Goal: Transaction & Acquisition: Purchase product/service

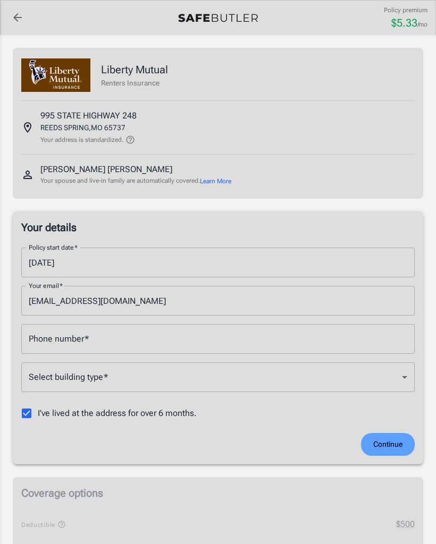
click at [142, 340] on input "Phone number   *" at bounding box center [217, 339] width 393 height 30
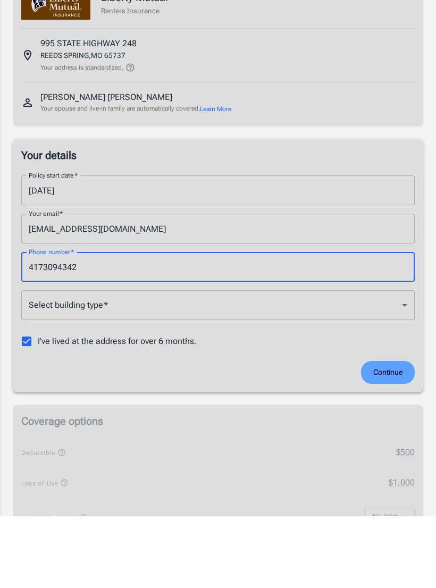
type input "4173094342"
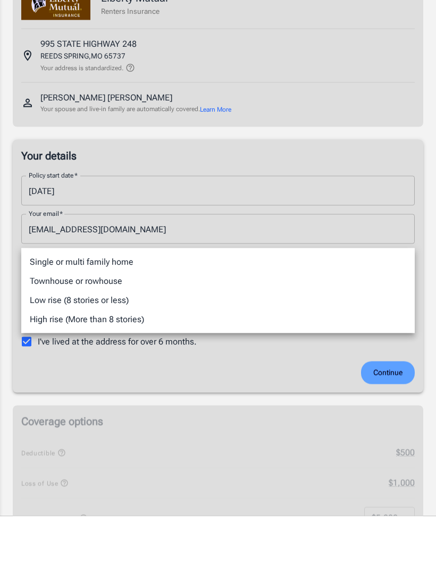
scroll to position [72, 0]
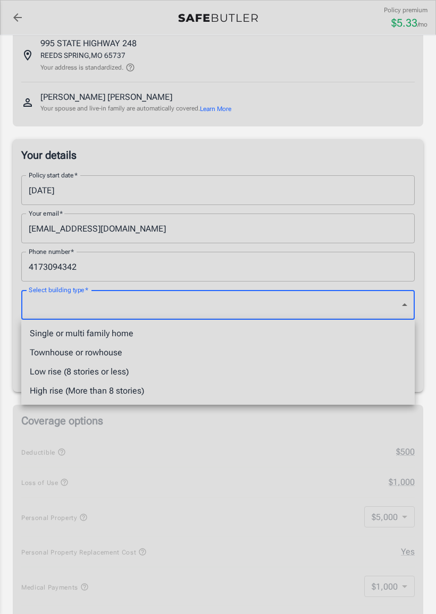
click at [52, 341] on li "Single or multi family home" at bounding box center [217, 333] width 393 height 19
type input "singlefamily"
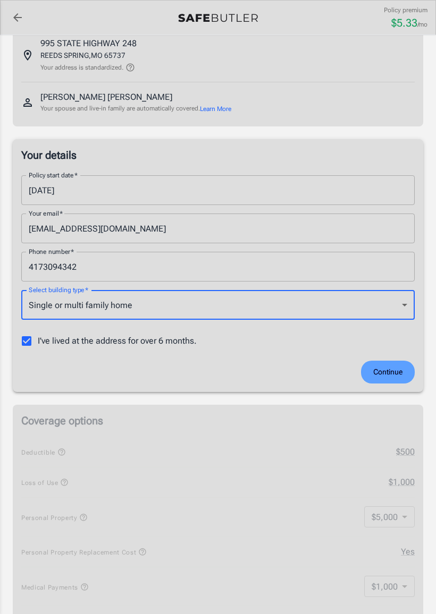
click at [24, 350] on input "I've lived at the address for over 6 months." at bounding box center [26, 341] width 22 height 22
checkbox input "false"
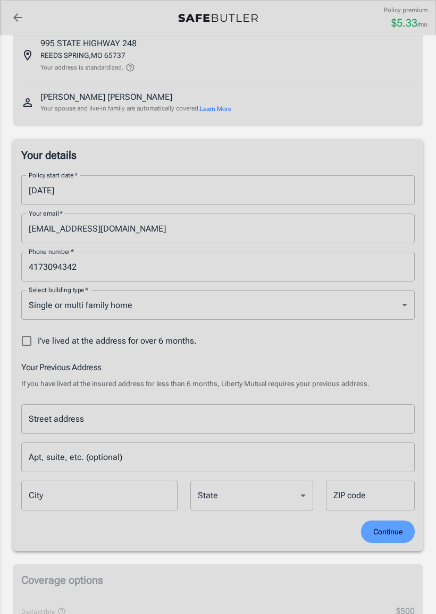
click at [59, 424] on div "Street address Street address" at bounding box center [217, 419] width 393 height 30
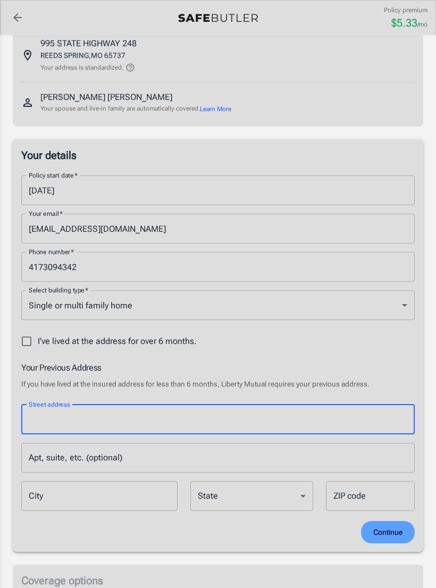
scroll to position [121, 0]
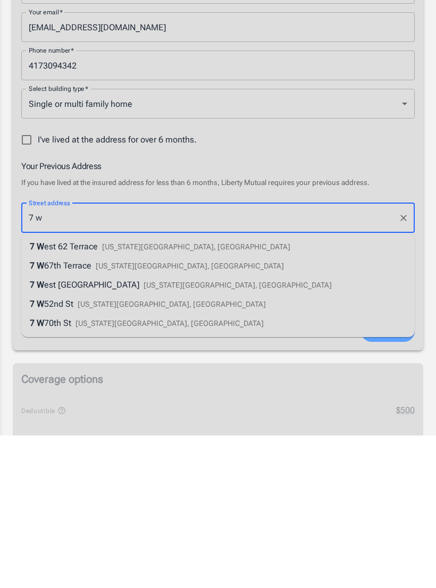
type input "[STREET_ADDRESS][PERSON_NAME]"
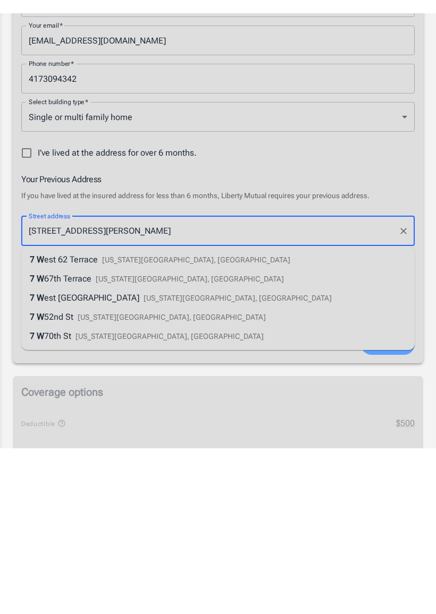
scroll to position [274, 0]
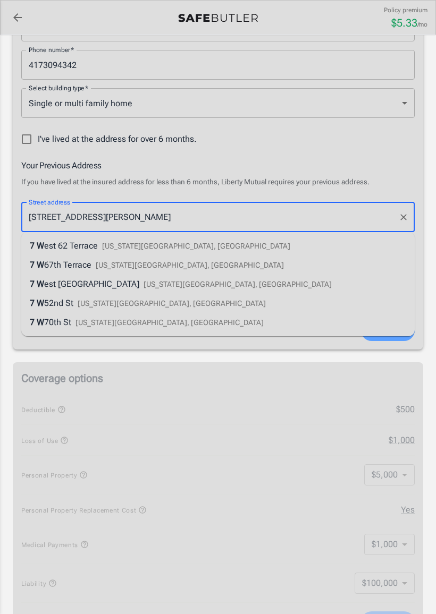
type input "[GEOGRAPHIC_DATA]"
type input "72701"
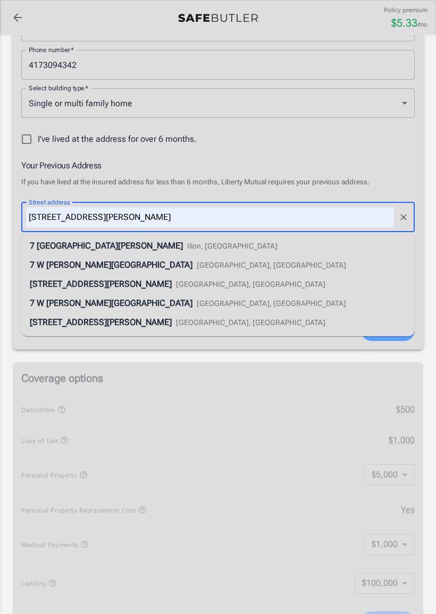
click at [104, 259] on div "[STREET_ADDRESS][PERSON_NAME]" at bounding box center [188, 265] width 316 height 13
type input "[STREET_ADDRESS][PERSON_NAME]"
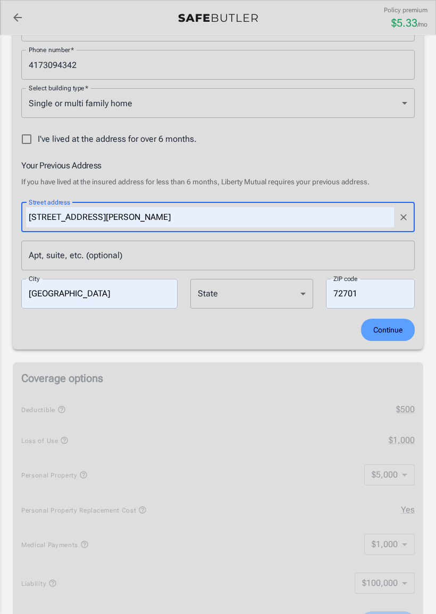
select select "AR"
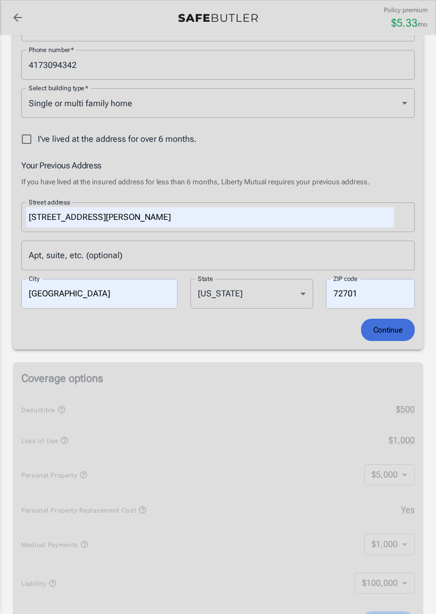
click at [397, 328] on span "Continue" at bounding box center [387, 330] width 29 height 13
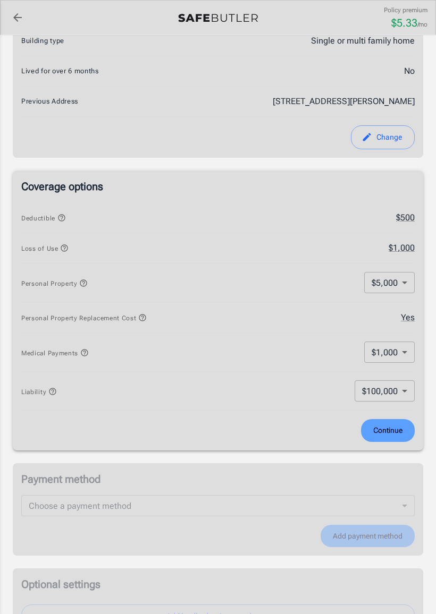
scroll to position [310, 0]
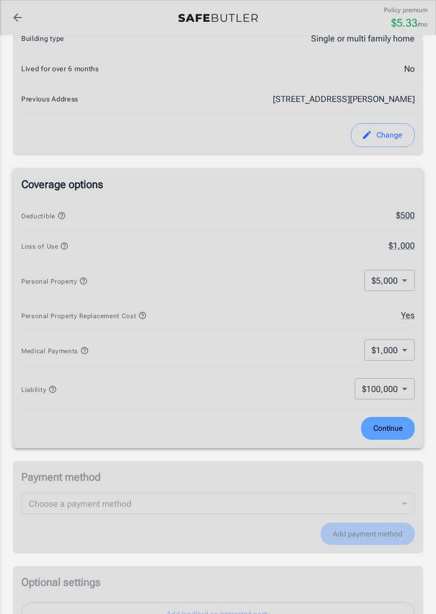
click at [411, 351] on body "Policy premium $ 5.33 /mo Liberty Mutual Renters Insurance [STREET_ADDRESS] You…" at bounding box center [218, 377] width 436 height 1374
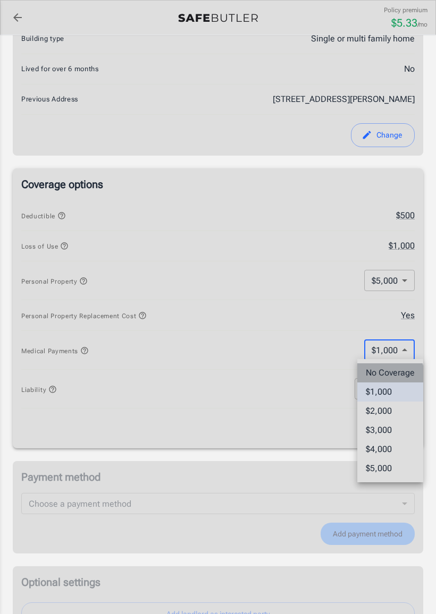
click at [377, 378] on li "No Coverage" at bounding box center [390, 373] width 66 height 19
type input "No Coverage"
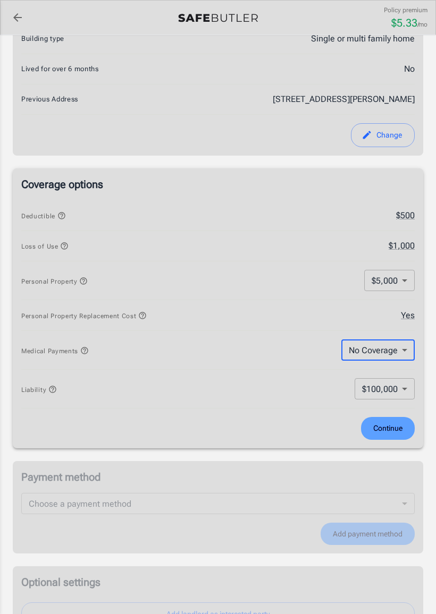
click at [412, 385] on body "Policy premium $ 5.33 /mo Liberty Mutual Renters Insurance [STREET_ADDRESS] You…" at bounding box center [218, 377] width 436 height 1374
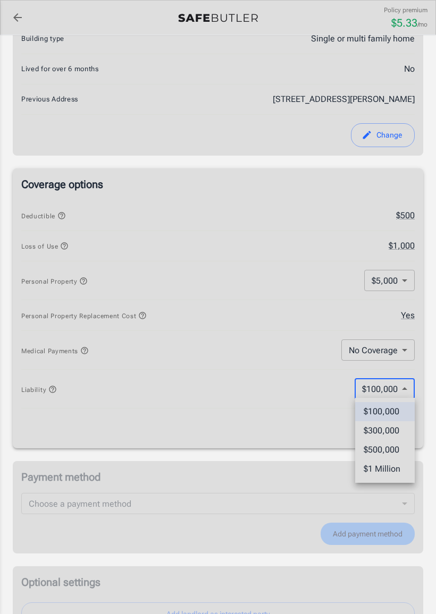
click at [243, 365] on div at bounding box center [218, 307] width 436 height 614
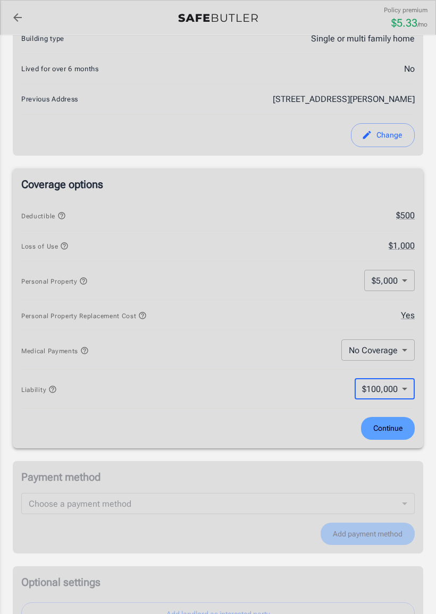
click at [144, 311] on icon "button" at bounding box center [142, 315] width 9 height 9
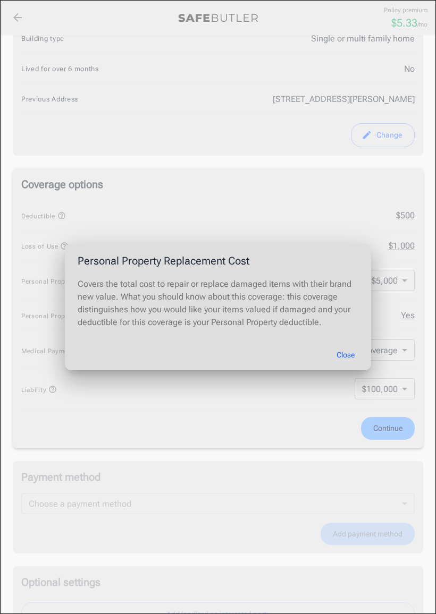
click at [349, 351] on button "Close" at bounding box center [345, 355] width 43 height 23
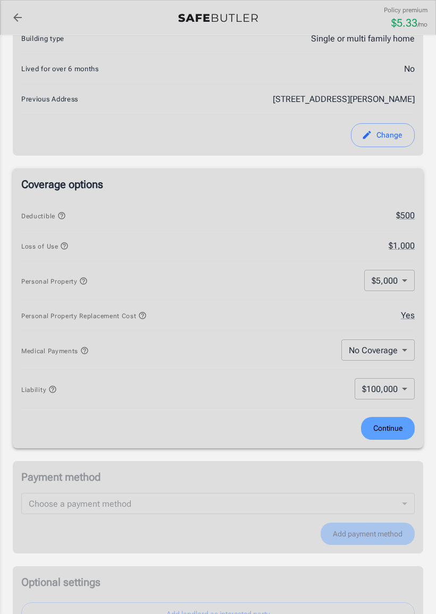
click at [396, 419] on button "Continue" at bounding box center [388, 428] width 54 height 23
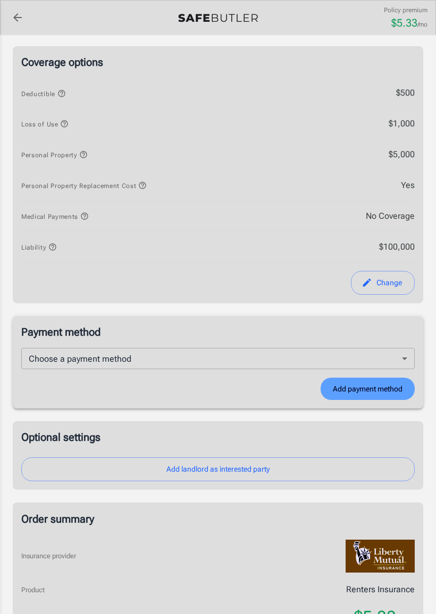
scroll to position [484, 0]
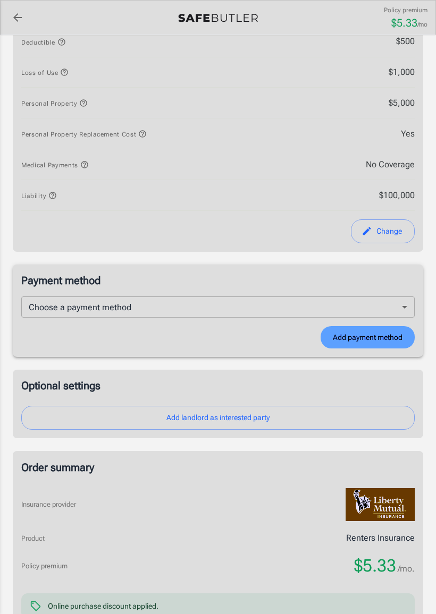
click at [35, 303] on body "Policy premium $ 5.33 /mo Liberty Mutual Renters Insurance [STREET_ADDRESS] You…" at bounding box center [218, 192] width 436 height 1352
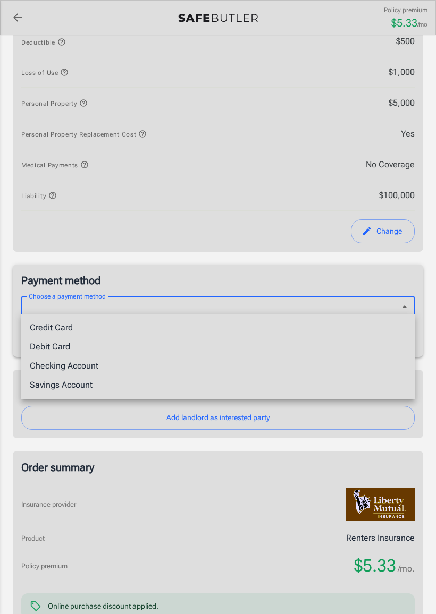
click at [45, 342] on li "Debit Card" at bounding box center [217, 346] width 393 height 19
type input "debit"
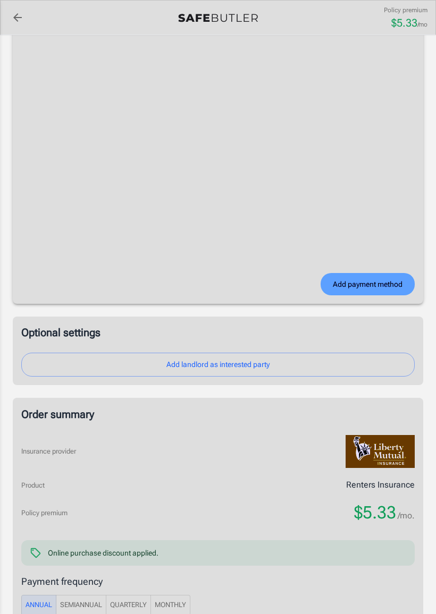
scroll to position [807, 0]
click at [343, 355] on button "Add landlord as interested party" at bounding box center [217, 364] width 393 height 24
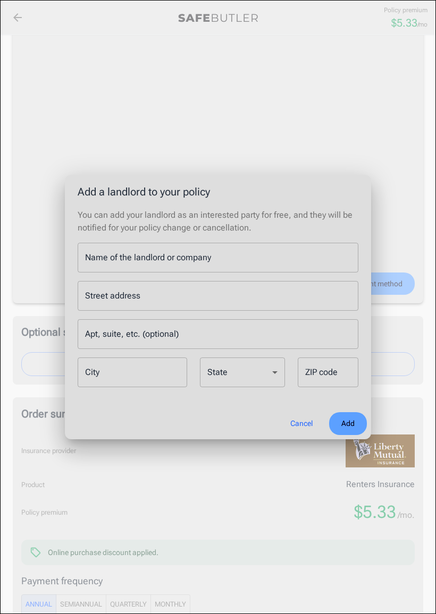
click at [301, 417] on button "Cancel" at bounding box center [301, 423] width 47 height 23
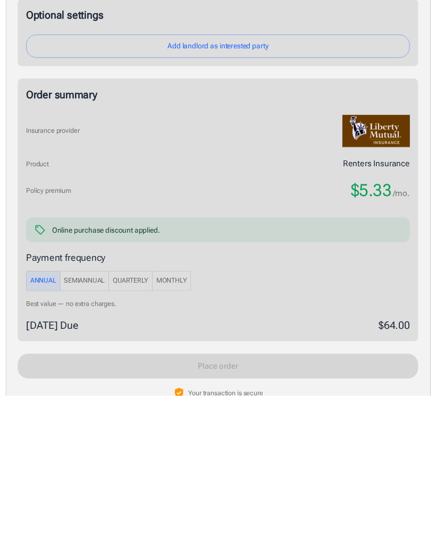
scroll to position [923, 0]
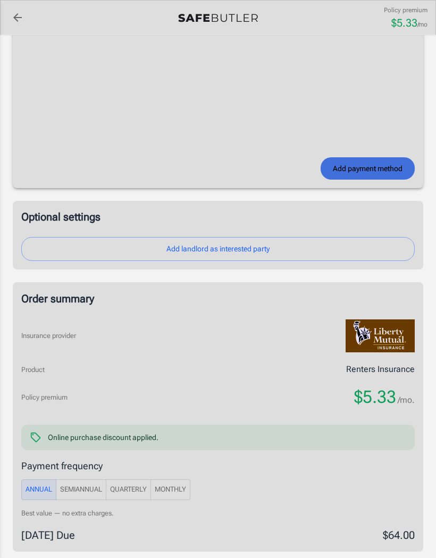
click at [374, 164] on span "Add payment method" at bounding box center [368, 168] width 70 height 13
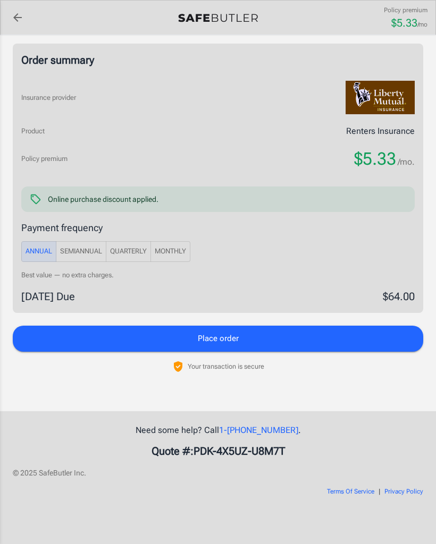
scroll to position [885, 0]
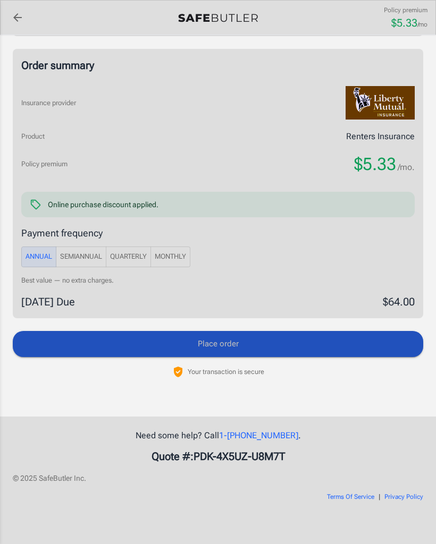
click at [282, 342] on button "Place order" at bounding box center [218, 344] width 410 height 26
